Goal: Manage account settings

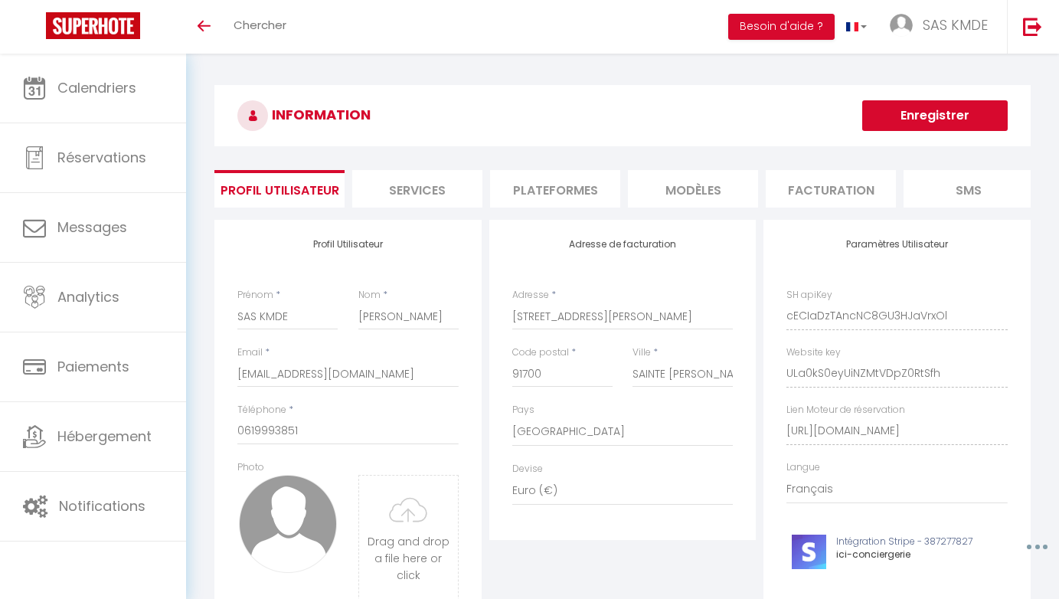
select select "28"
select select "fr"
click at [944, 32] on span "SAS KMDE" at bounding box center [955, 24] width 65 height 19
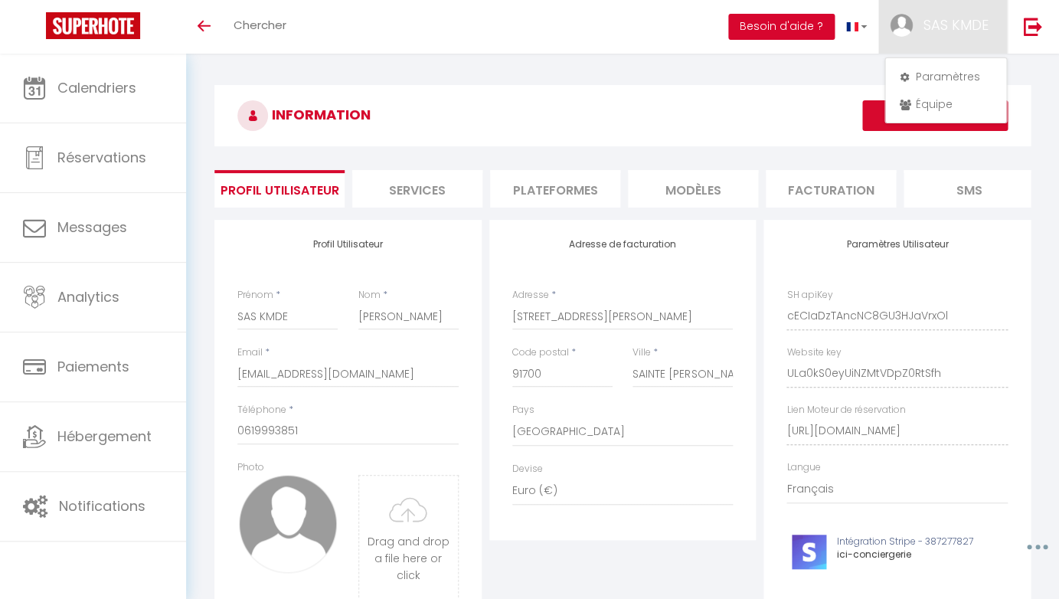
click at [786, 28] on button "Besoin d'aide ?" at bounding box center [781, 27] width 106 height 26
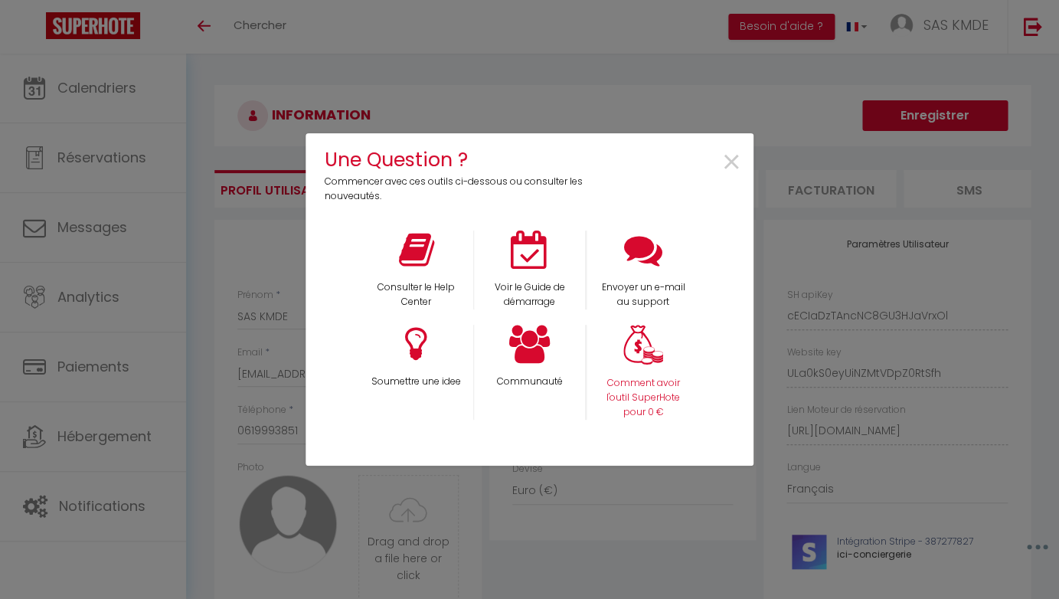
click at [640, 395] on p "Comment avoir l'outil SuperHote pour 0 €" at bounding box center [643, 398] width 93 height 44
click at [729, 161] on span "×" at bounding box center [731, 163] width 21 height 48
